Goal: Information Seeking & Learning: Learn about a topic

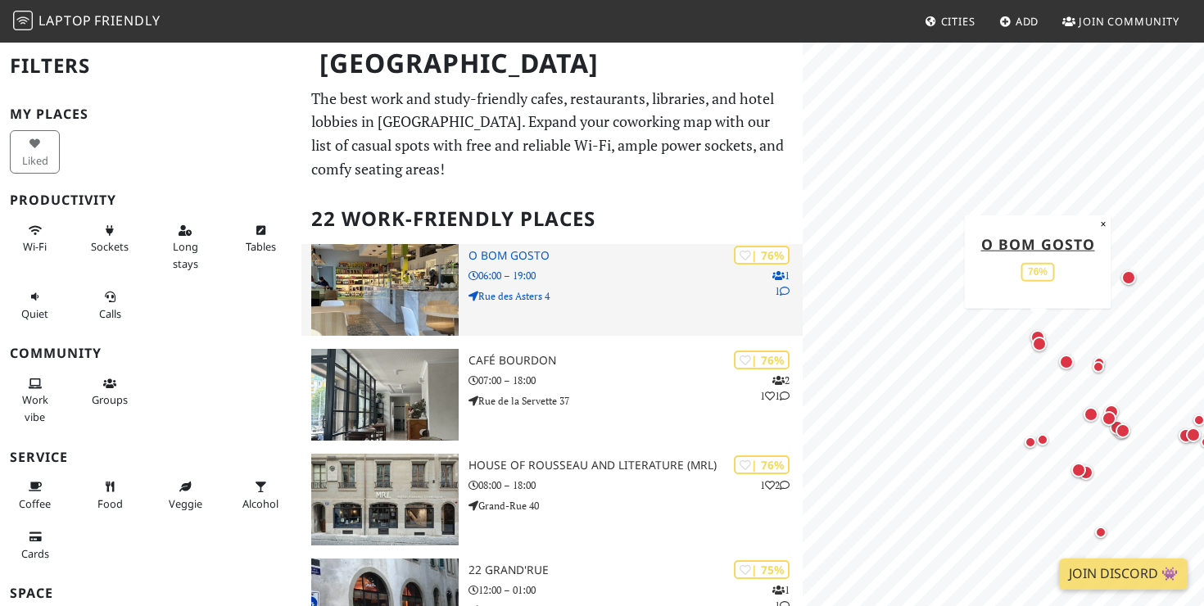
click at [596, 278] on p "06:00 – 19:00" at bounding box center [635, 276] width 334 height 16
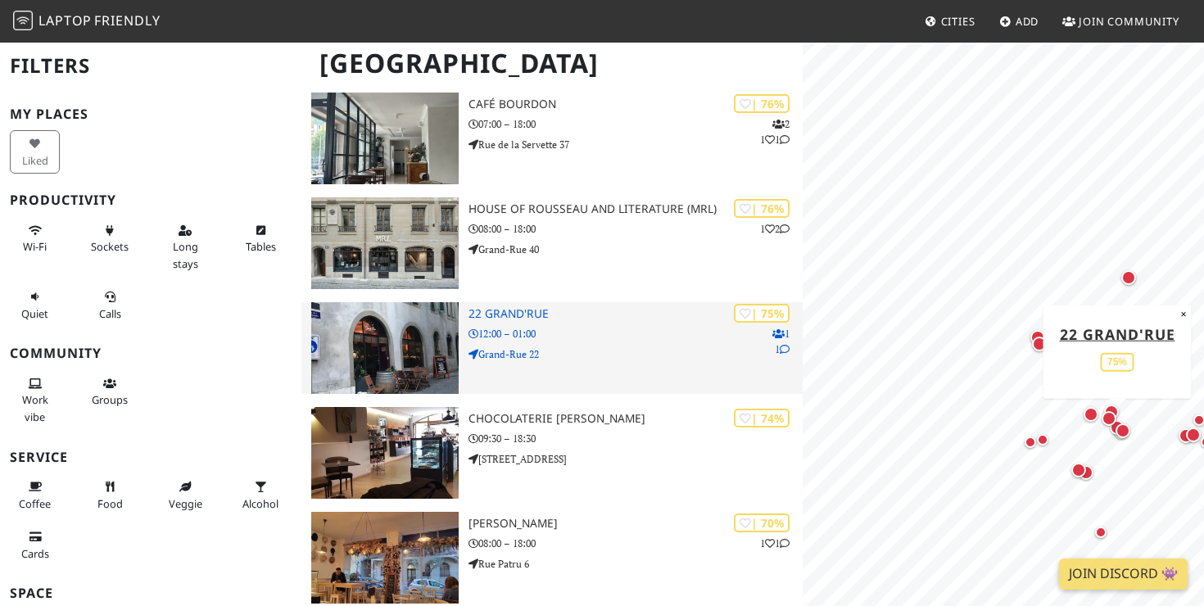
scroll to position [260, 0]
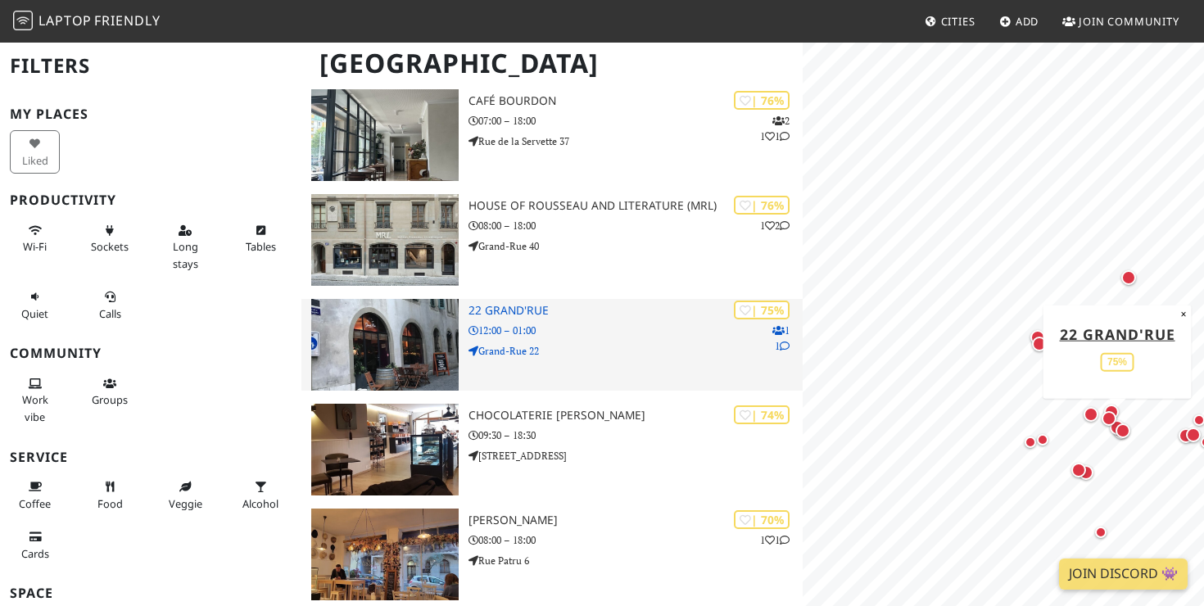
click at [554, 337] on p "12:00 – 01:00" at bounding box center [635, 331] width 334 height 16
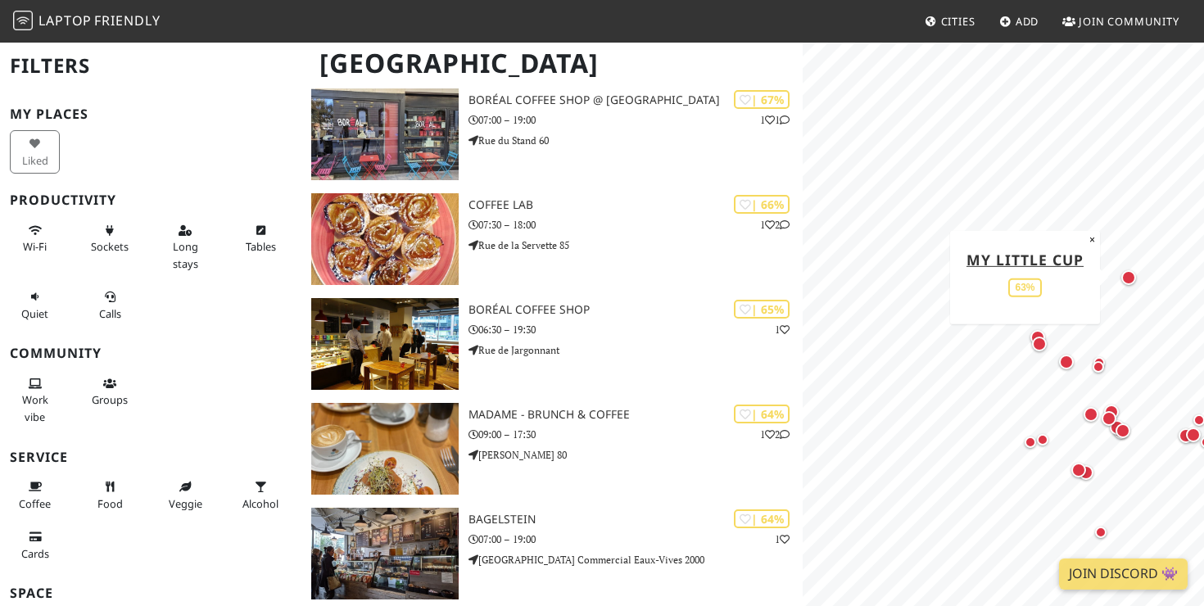
scroll to position [0, 0]
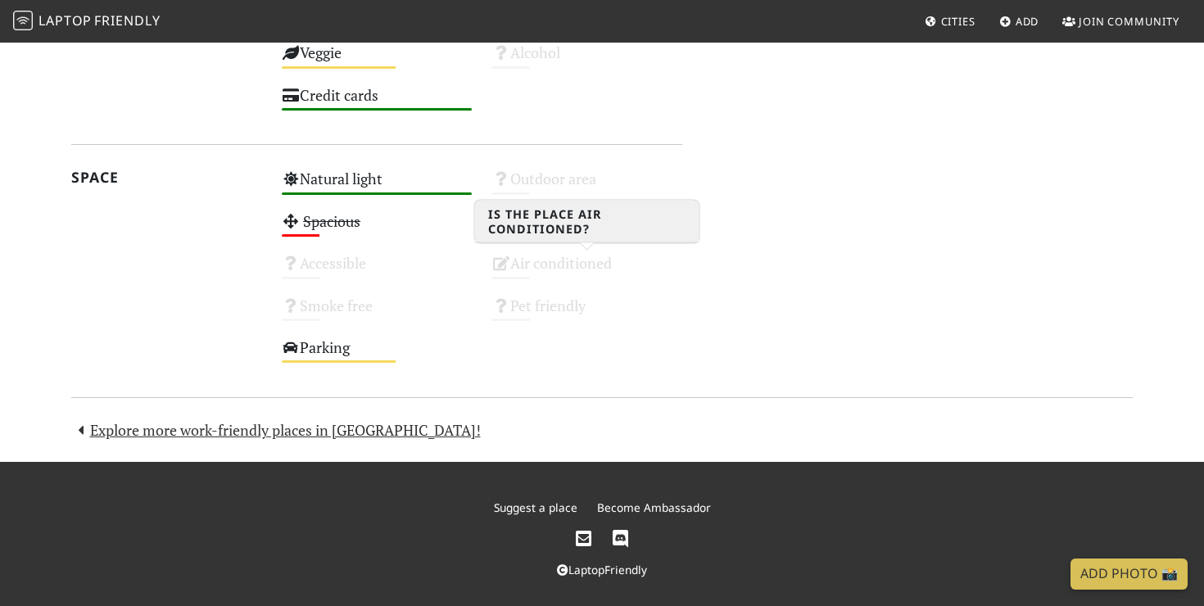
scroll to position [1067, 0]
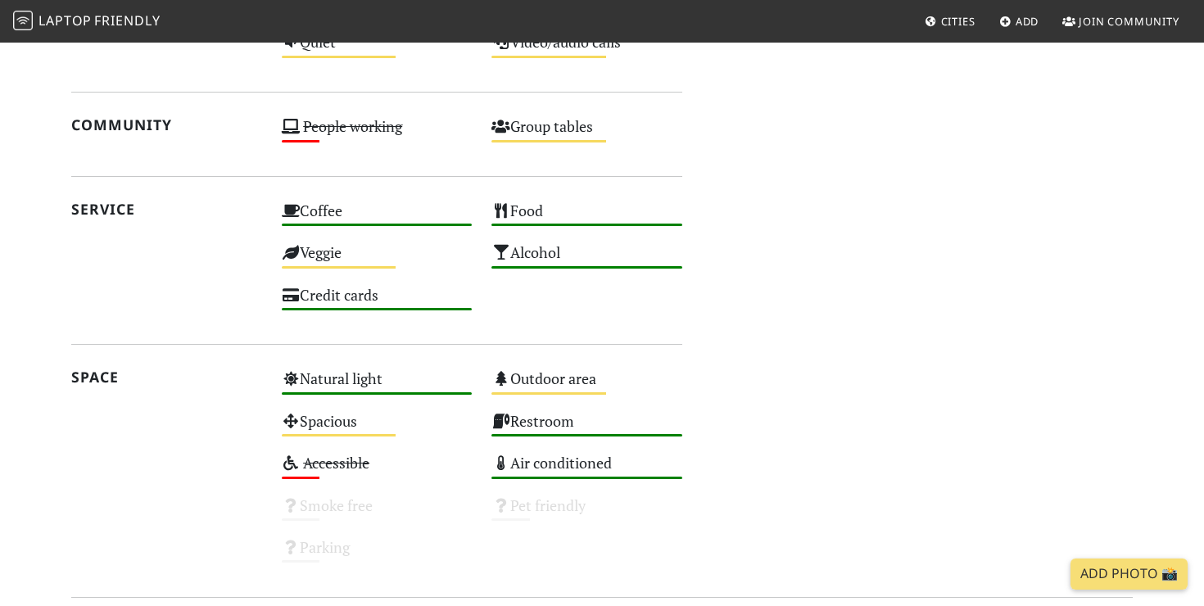
scroll to position [942, 0]
